Goal: Task Accomplishment & Management: Use online tool/utility

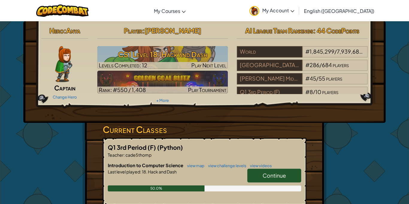
click at [280, 178] on span "Continue" at bounding box center [274, 175] width 23 height 7
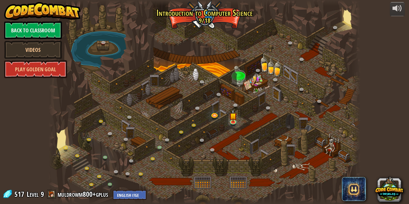
click at [407, 108] on div "powered by Back to Classroom Videos Play Golden Goal 25. [PERSON_NAME] (Locked …" at bounding box center [204, 102] width 409 height 204
